Goal: Task Accomplishment & Management: Manage account settings

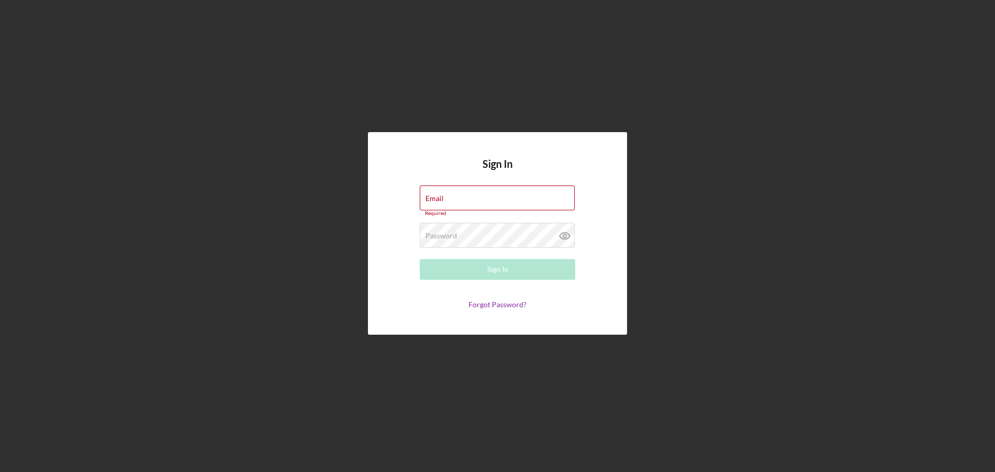
click at [274, 217] on div "Sign In Email Required Password Required Sign In Forgot Password?" at bounding box center [497, 233] width 984 height 467
click at [454, 202] on input "Email" at bounding box center [497, 197] width 155 height 25
paste input "frqzpqhlwrrlrpfg"
drag, startPoint x: 282, startPoint y: 103, endPoint x: 233, endPoint y: 5, distance: 109.8
click at [280, 102] on div "Sign In Email frqzpqhlwrrlrpfg Please enter a valid email address. Password Req…" at bounding box center [497, 233] width 984 height 467
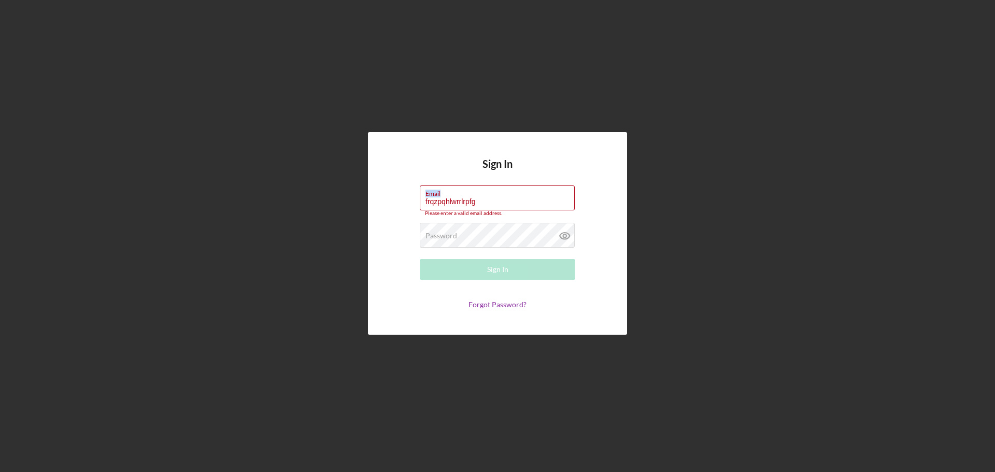
drag, startPoint x: 440, startPoint y: 206, endPoint x: 349, endPoint y: 210, distance: 91.2
click at [352, 210] on div "Sign In Email frqzpqhlwrrlrpfg Please enter a valid email address. Password Req…" at bounding box center [497, 233] width 984 height 467
drag, startPoint x: 487, startPoint y: 204, endPoint x: 335, endPoint y: 208, distance: 152.9
click at [335, 208] on div "Sign In Email frqzpqhlwrrlrpfg Please enter a valid email address. Password Req…" at bounding box center [497, 233] width 984 height 467
paste input "mailto:[EMAIL_ADDRESS]"
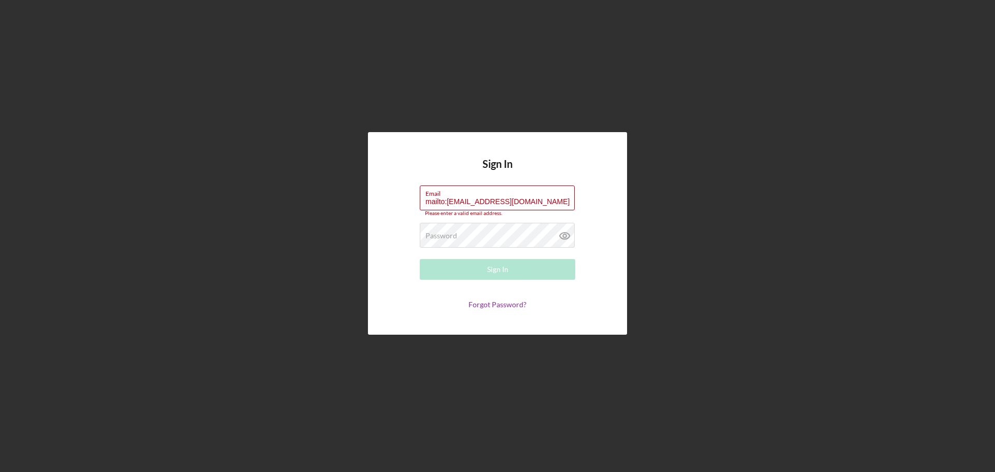
click at [240, 178] on div "Sign In Email mailto:[EMAIL_ADDRESS][DOMAIN_NAME] Please enter a valid email ad…" at bounding box center [497, 233] width 984 height 467
drag, startPoint x: 447, startPoint y: 201, endPoint x: 352, endPoint y: 209, distance: 94.6
click at [352, 209] on div "Sign In Email mailto:[EMAIL_ADDRESS][DOMAIN_NAME] Please enter a valid email ad…" at bounding box center [497, 233] width 984 height 467
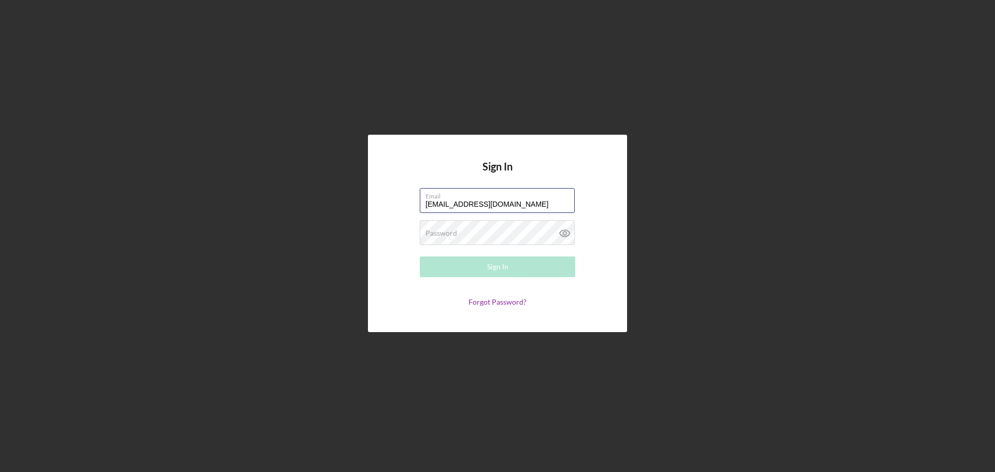
type input "[EMAIL_ADDRESS][DOMAIN_NAME]"
click at [354, 216] on div "Sign In Email [EMAIL_ADDRESS][DOMAIN_NAME] Password Required Sign In Forgot Pas…" at bounding box center [497, 233] width 984 height 467
click at [478, 226] on div "Password Required" at bounding box center [497, 233] width 155 height 26
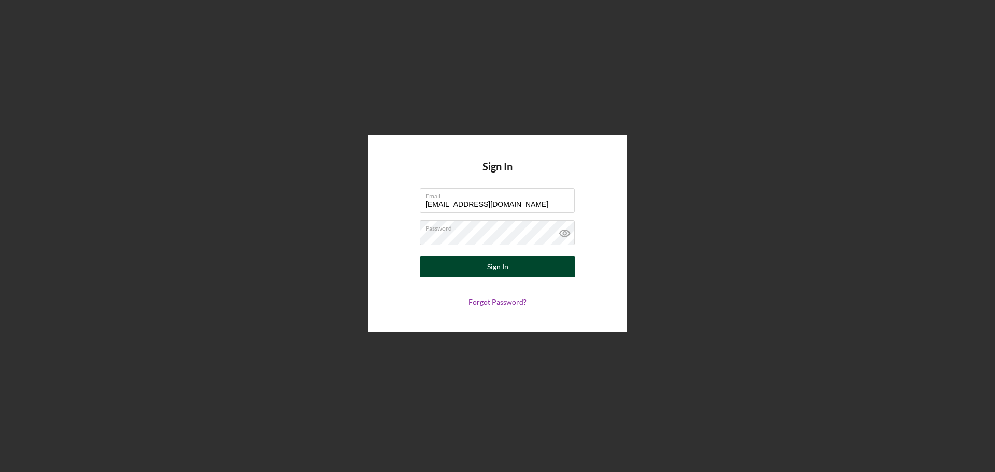
click at [440, 264] on button "Sign In" at bounding box center [497, 266] width 155 height 21
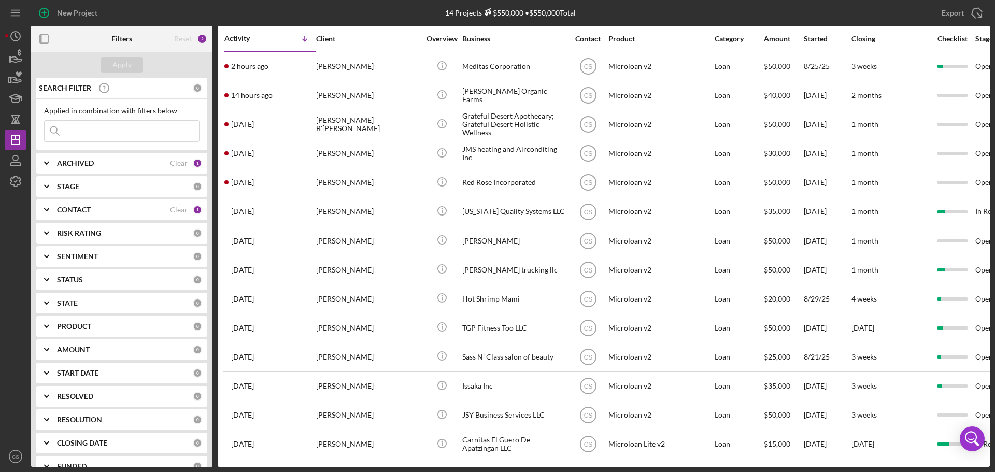
click at [261, 16] on div "New Project" at bounding box center [191, 13] width 320 height 26
click at [243, 15] on div "New Project" at bounding box center [191, 13] width 320 height 26
click at [233, 11] on div "New Project" at bounding box center [191, 13] width 320 height 26
click at [324, 12] on div "New Project" at bounding box center [191, 13] width 320 height 26
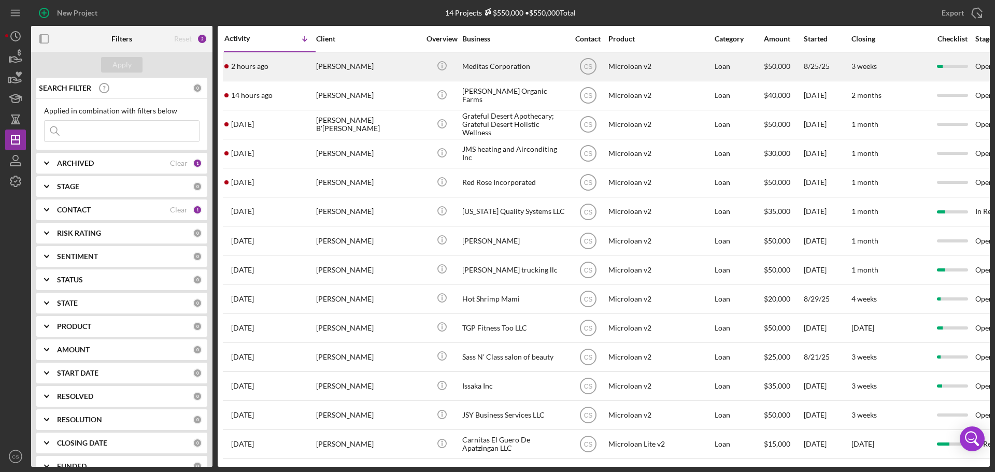
click at [387, 61] on div "[PERSON_NAME]" at bounding box center [368, 66] width 104 height 27
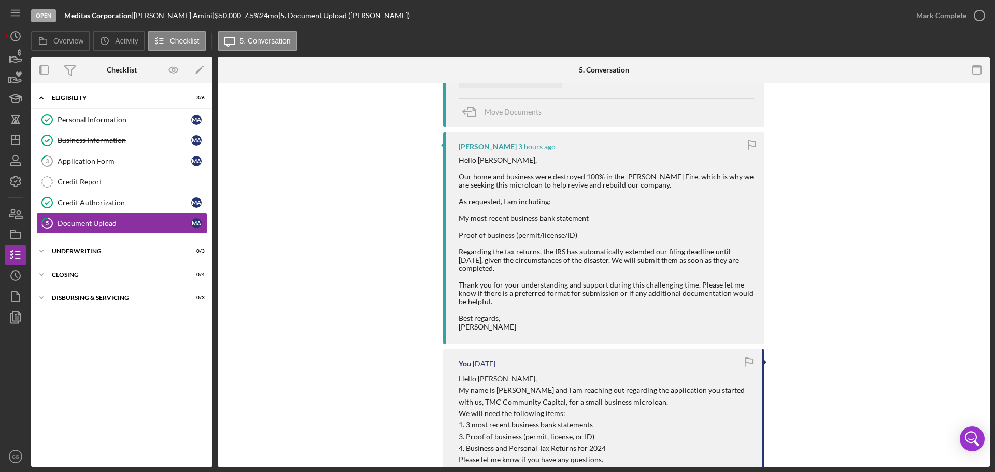
scroll to position [466, 0]
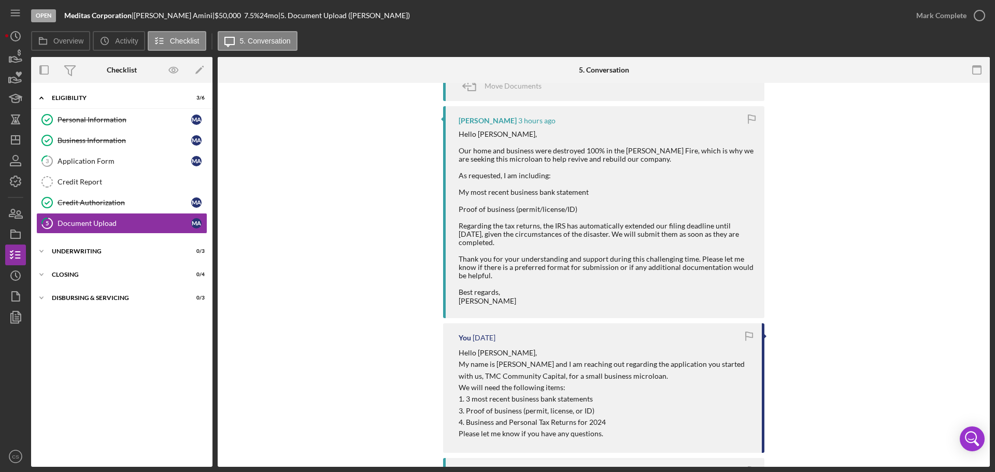
click at [16, 137] on line "button" at bounding box center [16, 138] width 0 height 4
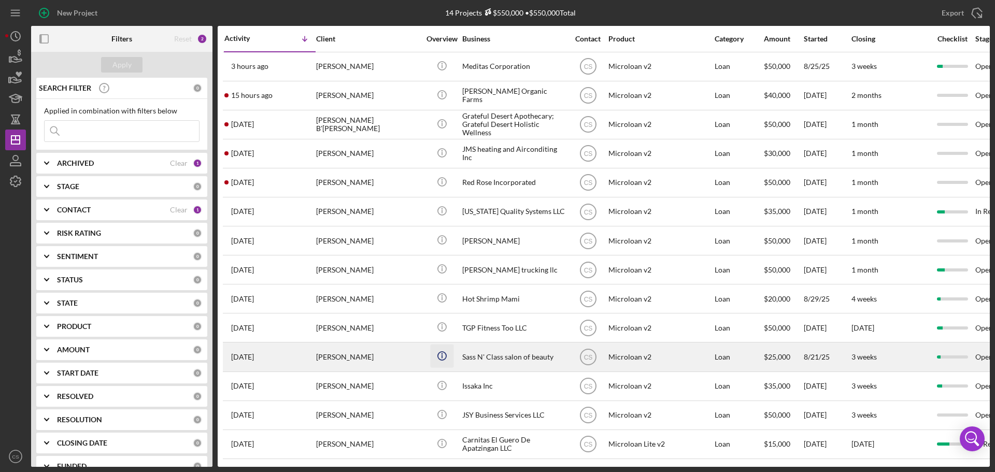
scroll to position [5, 0]
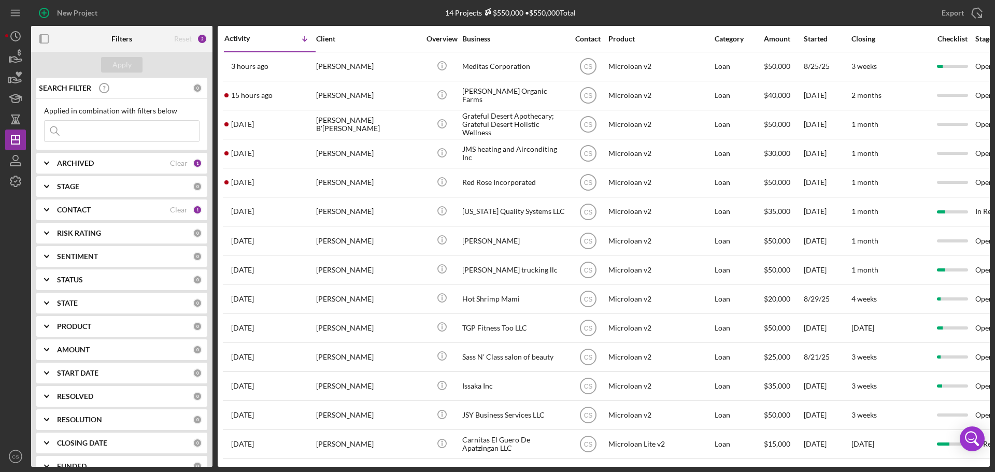
click at [98, 215] on div "CONTACT Clear 1" at bounding box center [129, 209] width 145 height 21
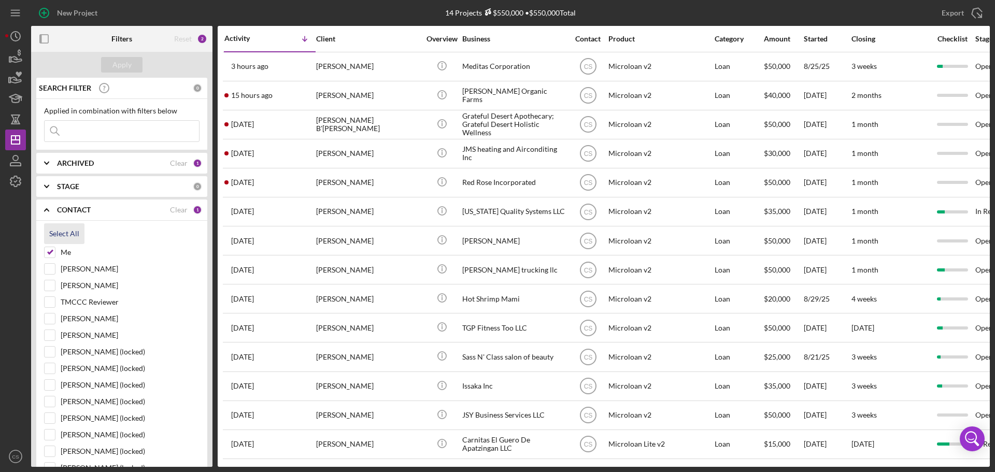
click at [63, 235] on div "Select All" at bounding box center [64, 233] width 30 height 21
checkbox input "true"
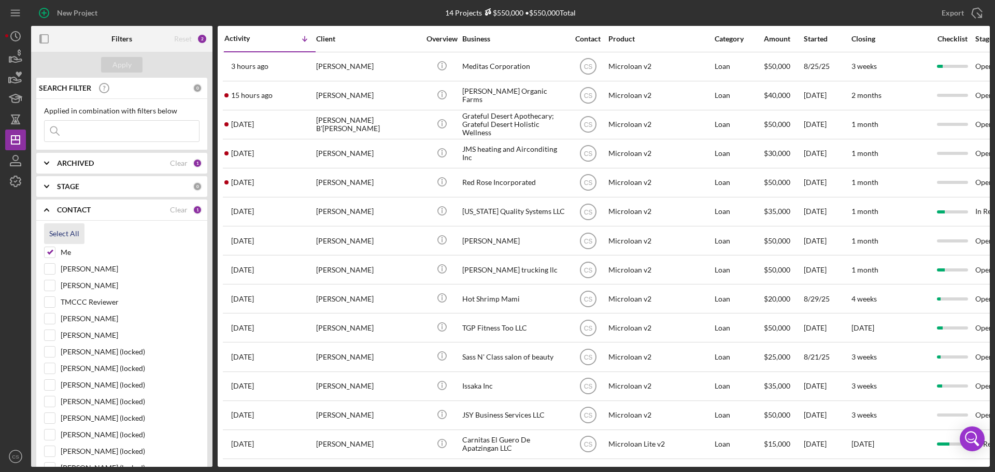
checkbox input "true"
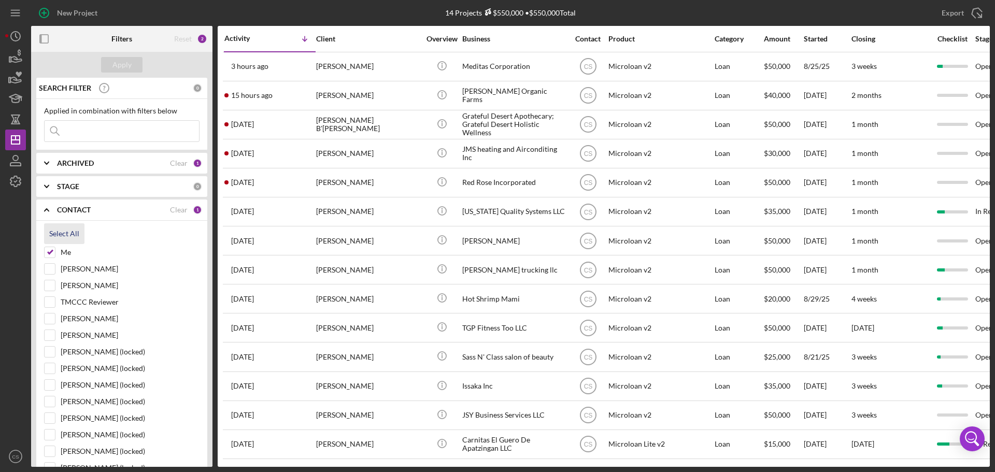
checkbox input "true"
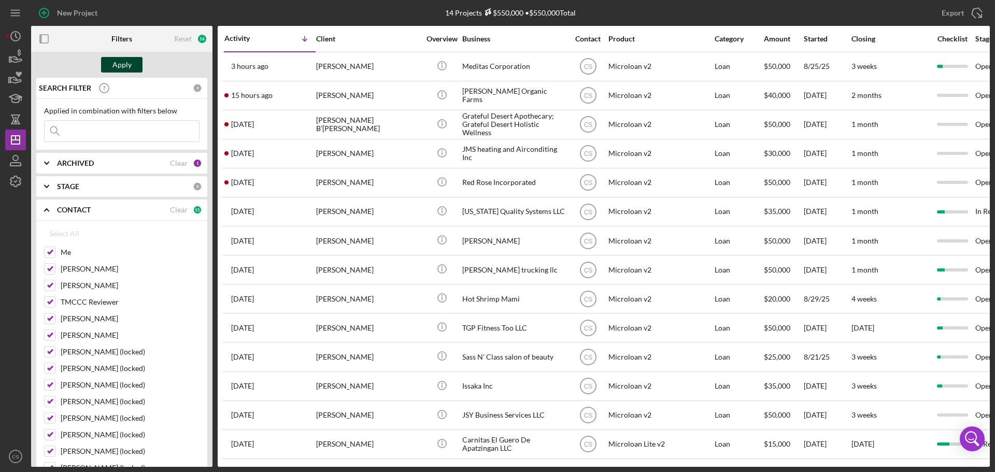
click at [123, 65] on div "Apply" at bounding box center [121, 65] width 19 height 16
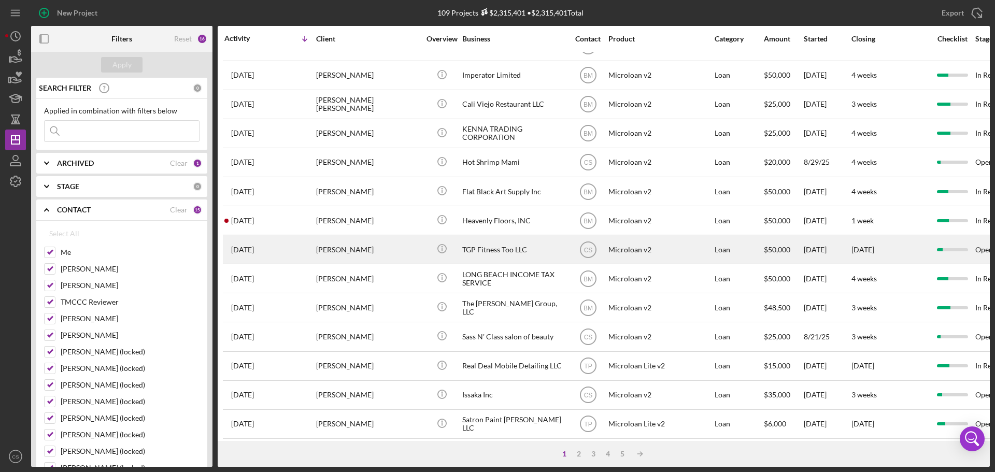
scroll to position [351, 0]
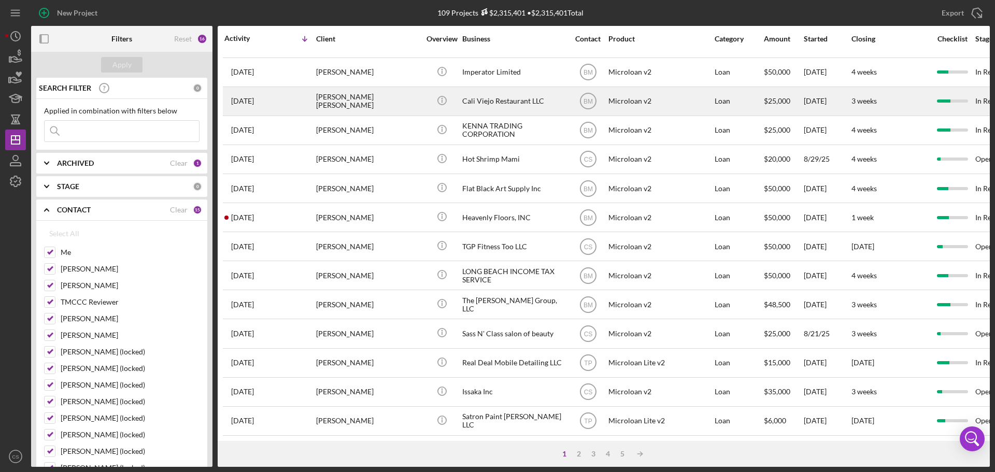
click at [383, 99] on div "[PERSON_NAME] [PERSON_NAME]" at bounding box center [368, 101] width 104 height 27
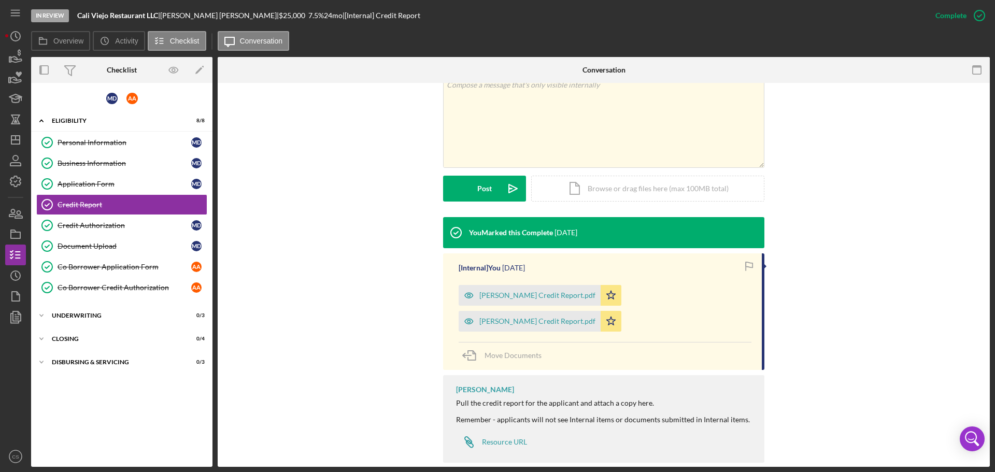
scroll to position [207, 0]
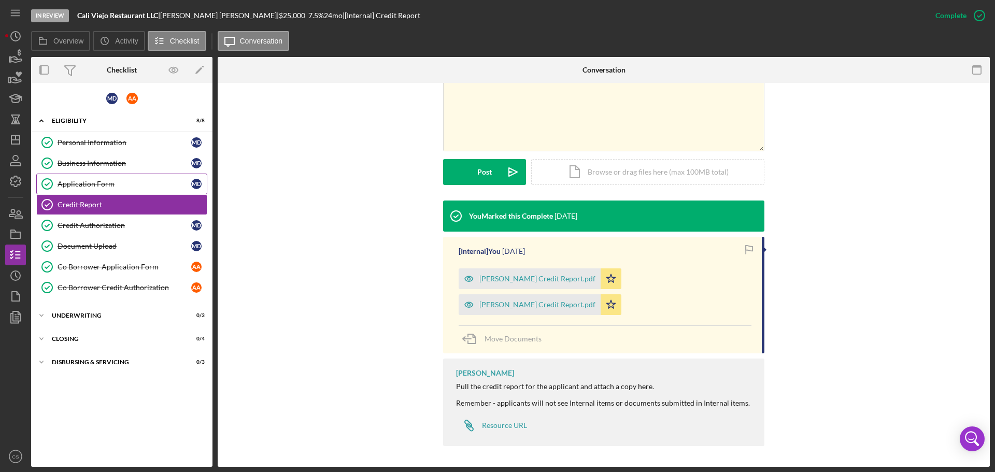
click at [119, 178] on link "Application Form Application Form M D" at bounding box center [121, 184] width 171 height 21
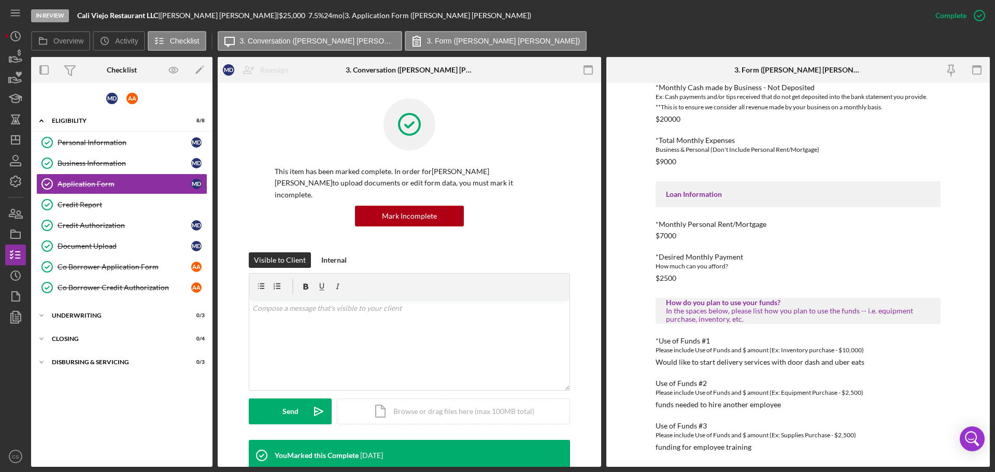
scroll to position [252, 0]
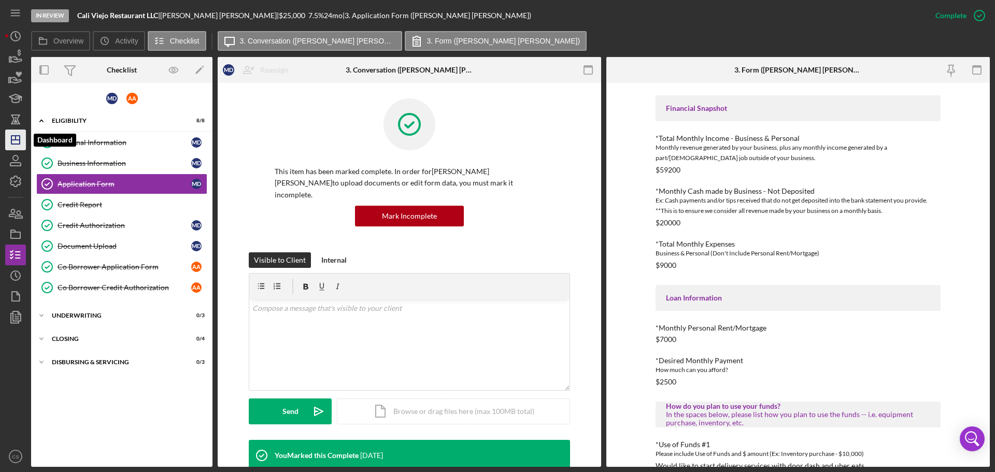
click at [15, 146] on icon "Icon/Dashboard" at bounding box center [16, 140] width 26 height 26
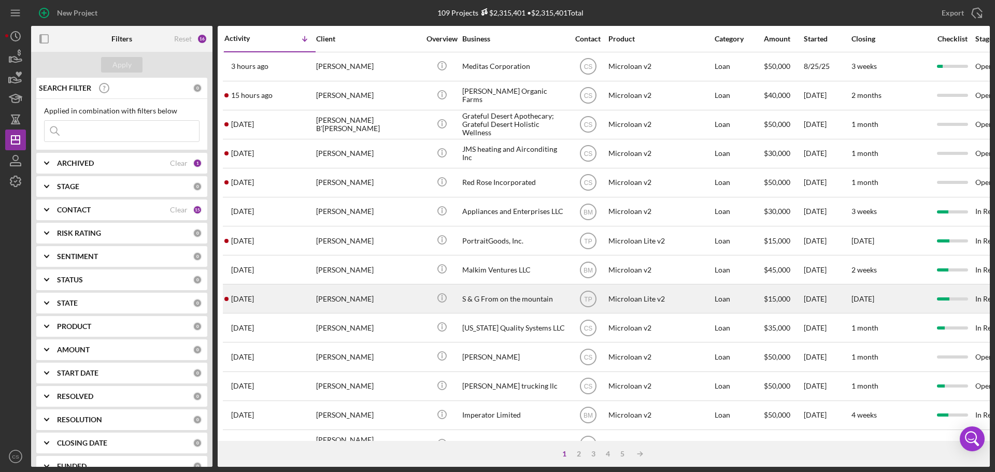
click at [388, 299] on div "[PERSON_NAME]" at bounding box center [368, 298] width 104 height 27
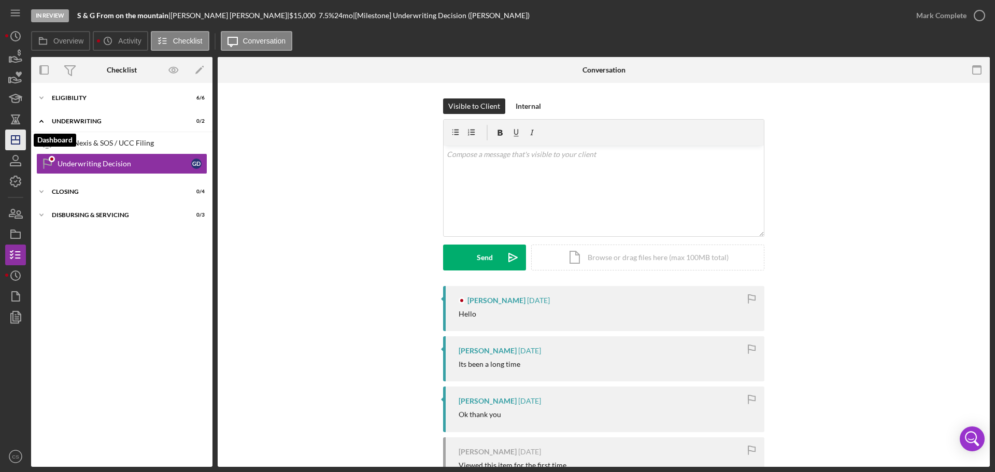
click at [21, 138] on icon "Icon/Dashboard" at bounding box center [16, 140] width 26 height 26
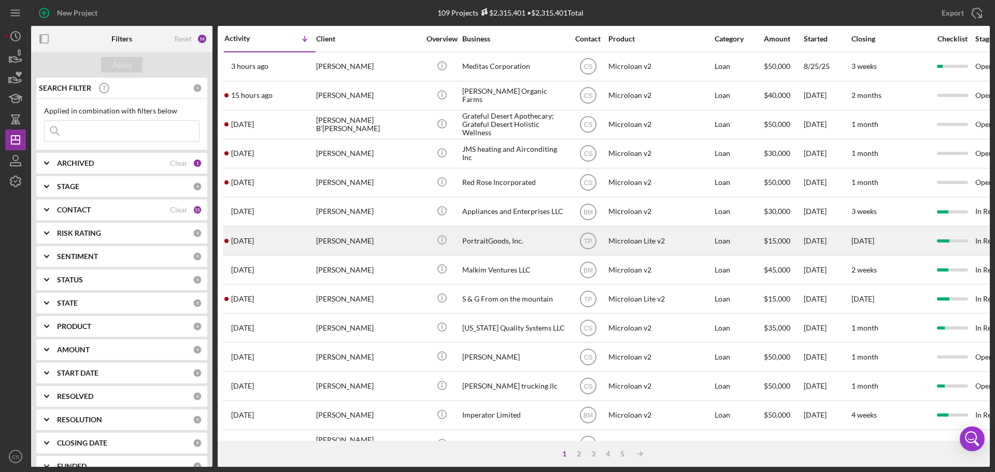
click at [380, 239] on div "[PERSON_NAME]" at bounding box center [368, 240] width 104 height 27
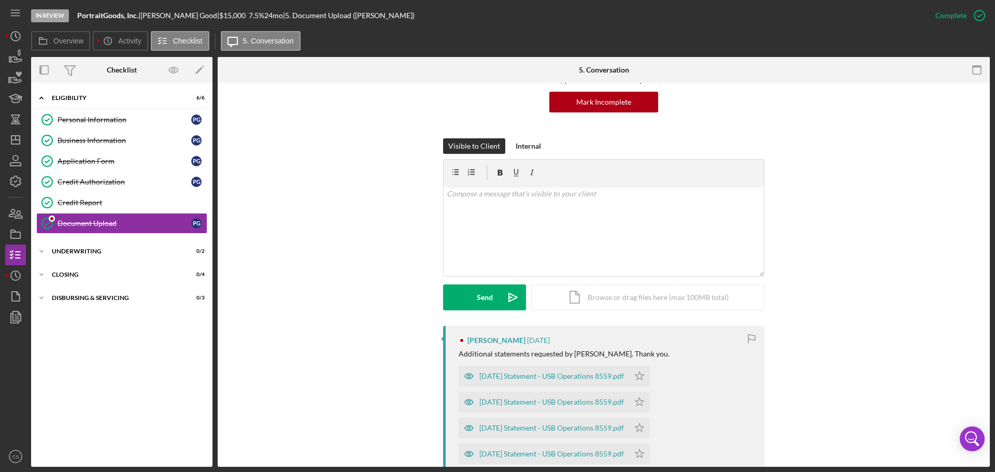
scroll to position [104, 0]
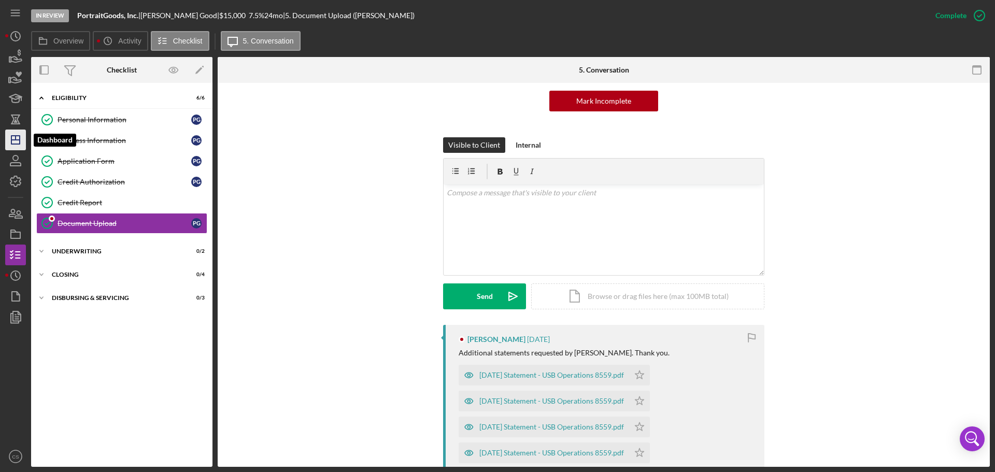
click at [9, 140] on icon "Icon/Dashboard" at bounding box center [16, 140] width 26 height 26
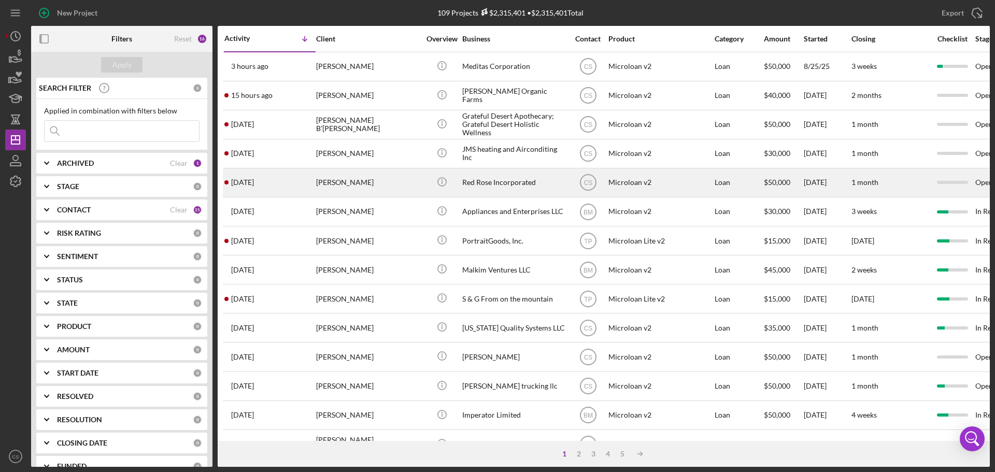
click at [396, 181] on div "[PERSON_NAME]" at bounding box center [368, 182] width 104 height 27
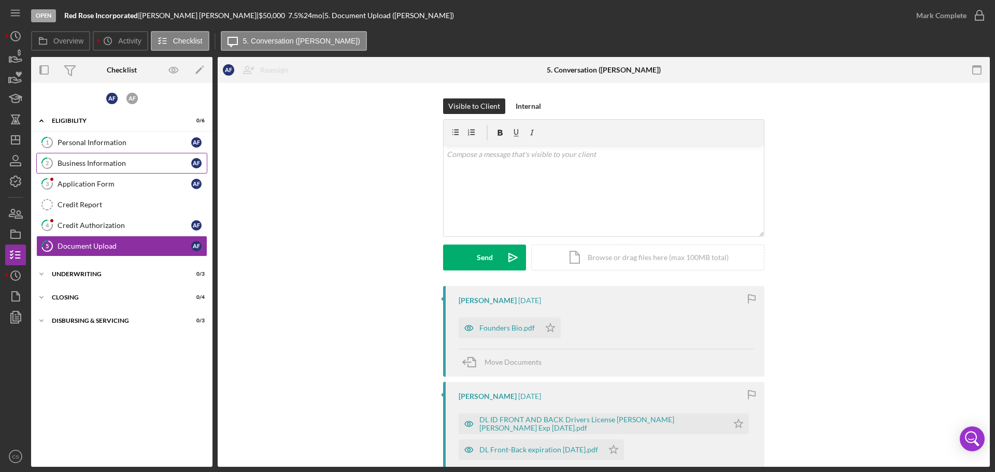
click at [129, 167] on div "Business Information" at bounding box center [124, 163] width 134 height 8
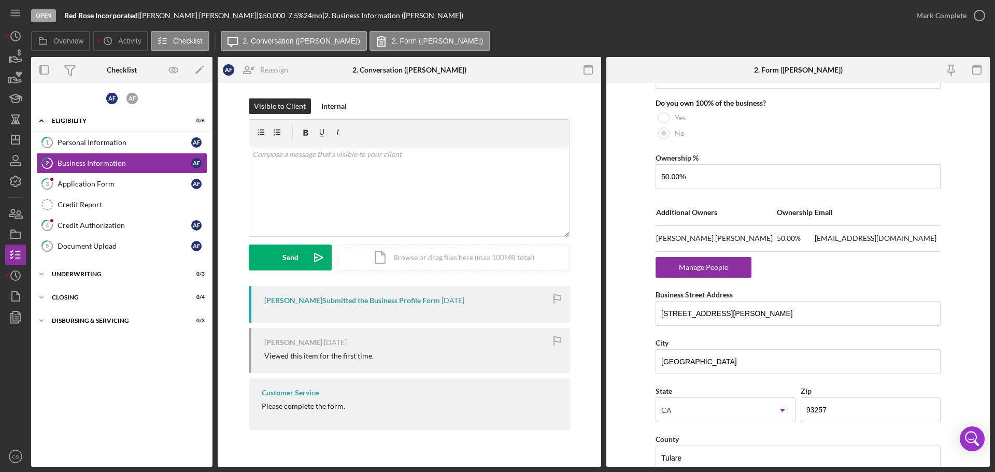
scroll to position [570, 0]
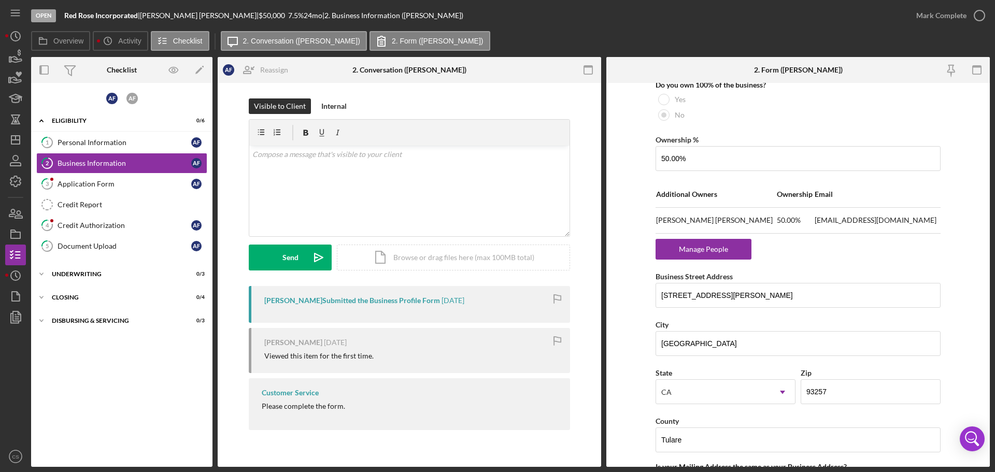
click at [161, 394] on div "[PERSON_NAME] Icon/Expander Eligibility 0 / 6 1 Personal Information A F 2 Busi…" at bounding box center [121, 274] width 181 height 373
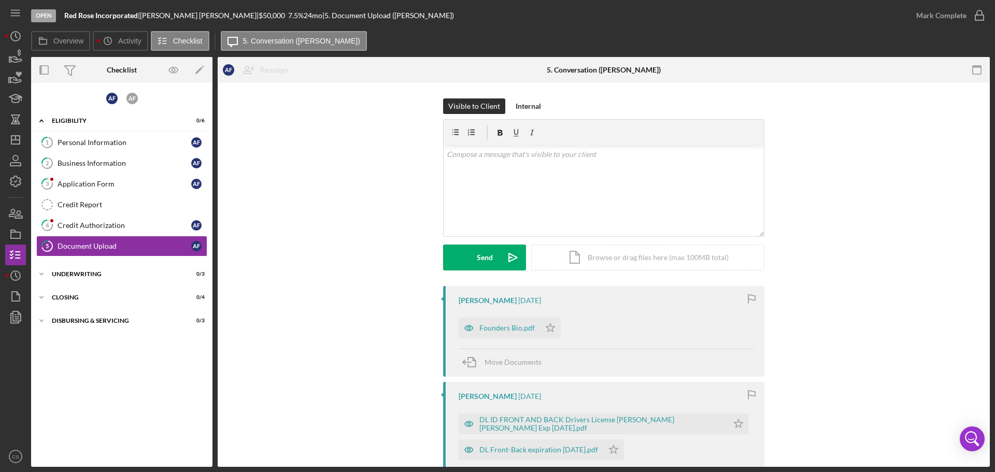
drag, startPoint x: 161, startPoint y: 383, endPoint x: 165, endPoint y: 378, distance: 6.6
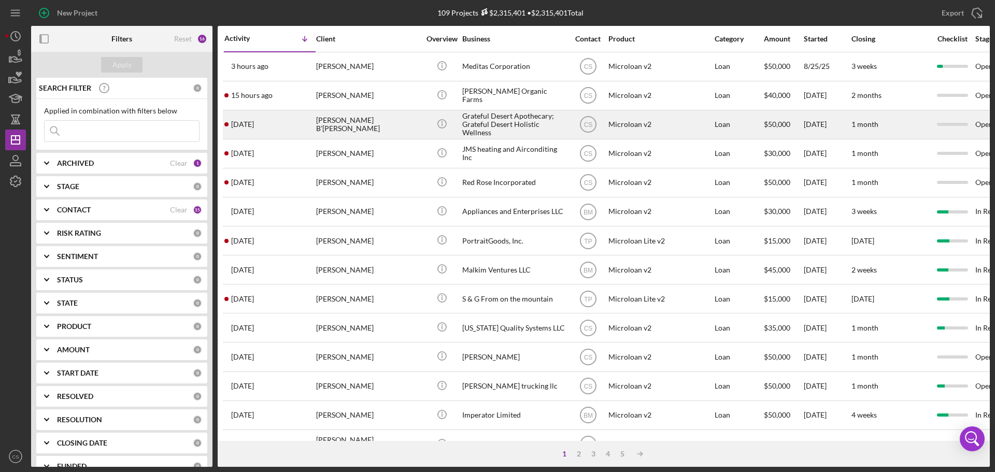
click at [401, 133] on div "[PERSON_NAME] B'[PERSON_NAME]" at bounding box center [368, 124] width 104 height 27
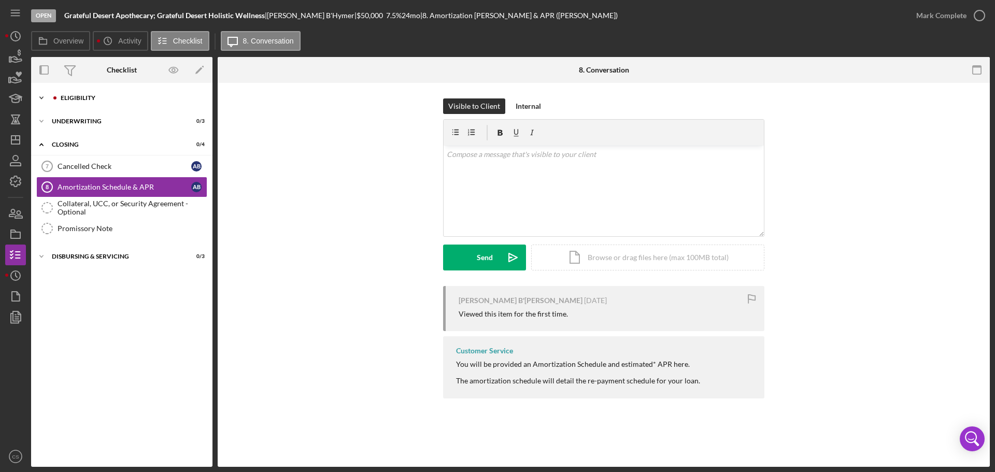
click at [136, 103] on div "Icon/Expander Eligibility 0 / 6" at bounding box center [121, 98] width 181 height 21
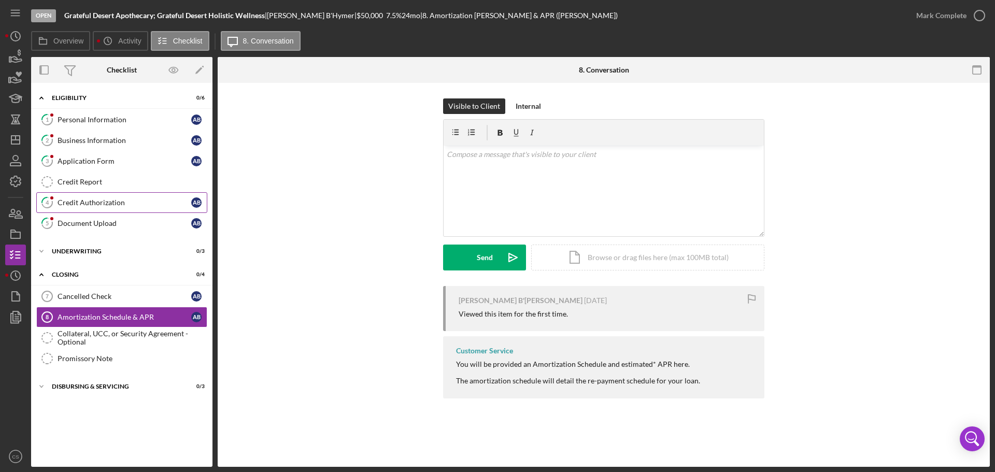
click at [128, 204] on div "Credit Authorization" at bounding box center [124, 202] width 134 height 8
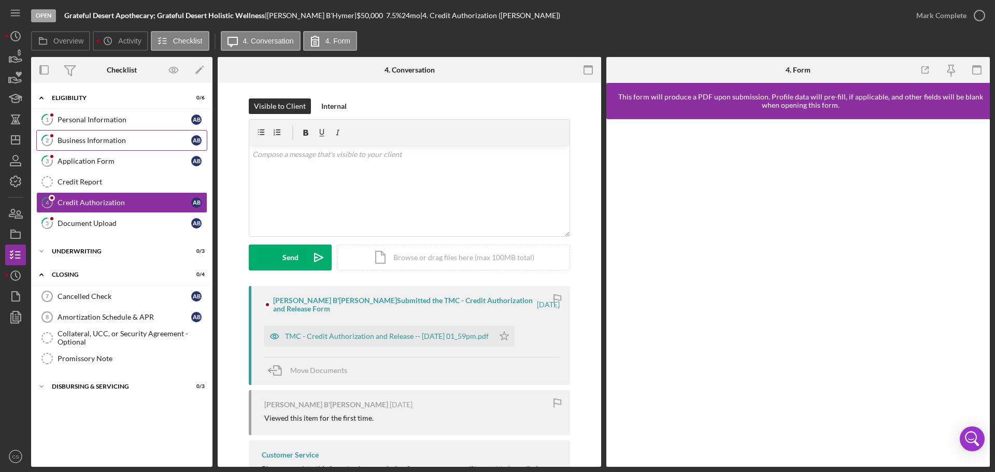
click at [138, 141] on div "Business Information" at bounding box center [124, 140] width 134 height 8
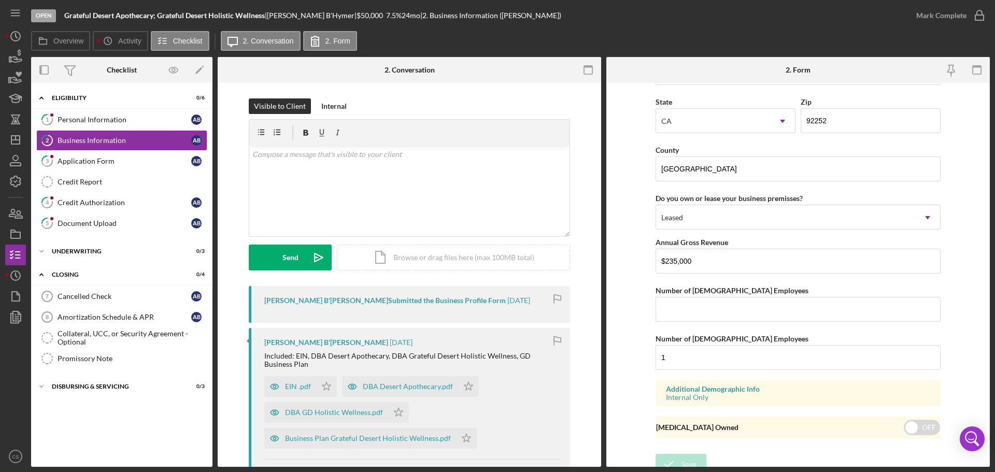
scroll to position [959, 0]
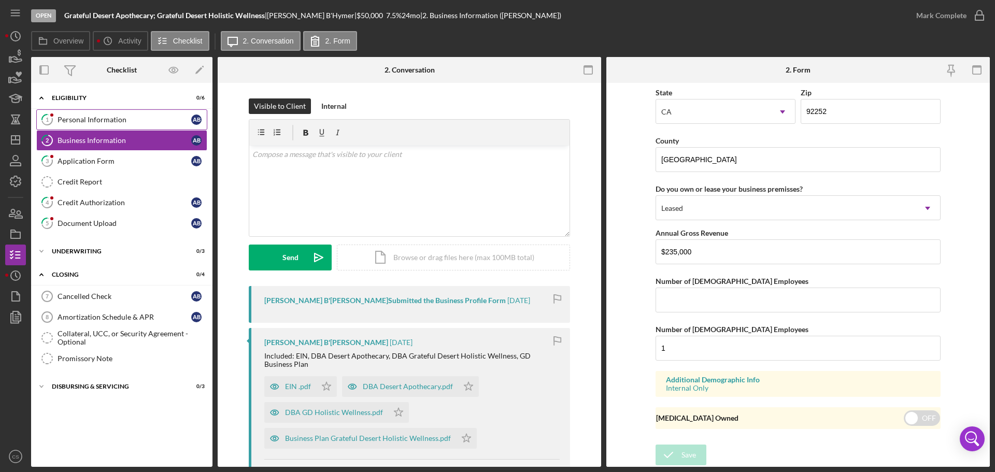
click at [138, 117] on div "Personal Information" at bounding box center [124, 120] width 134 height 8
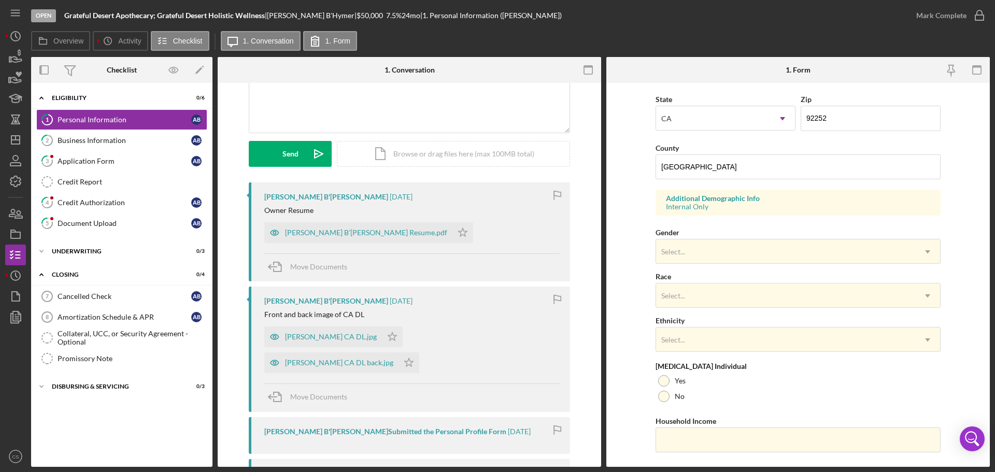
scroll to position [308, 0]
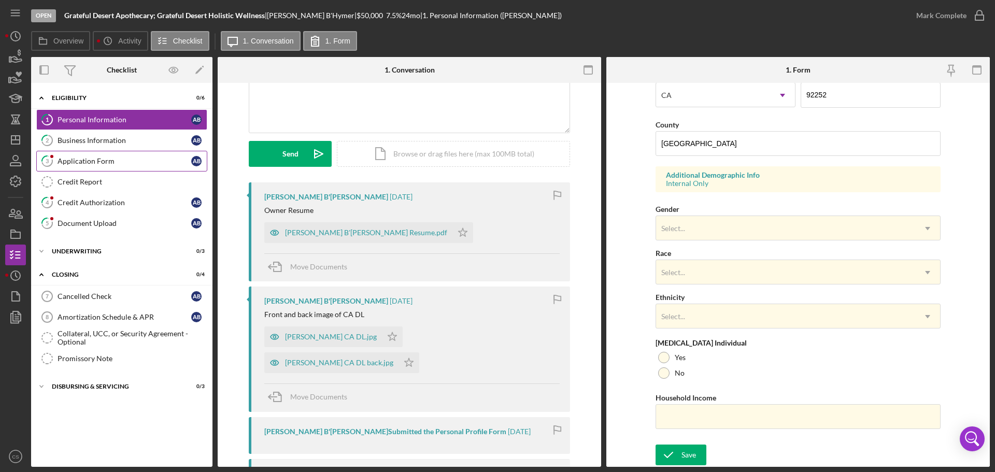
click at [109, 168] on link "3 Application Form A B" at bounding box center [121, 161] width 171 height 21
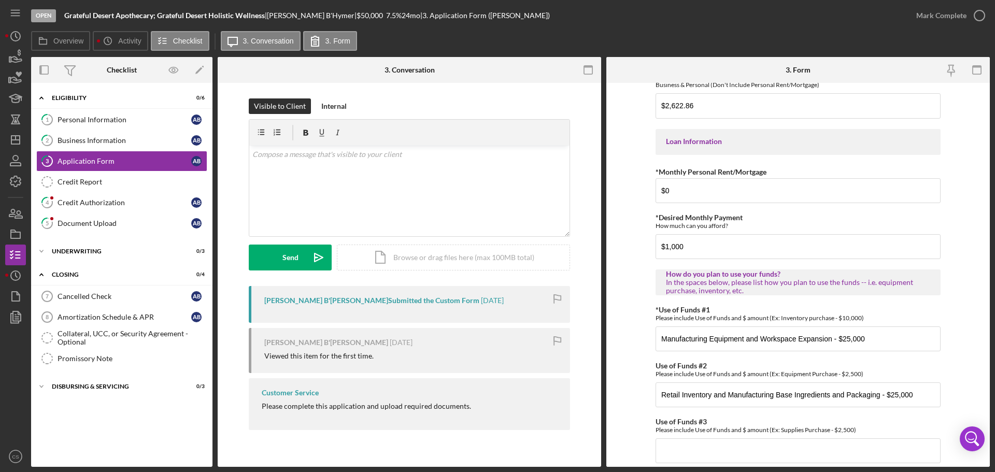
scroll to position [508, 0]
